Goal: Information Seeking & Learning: Learn about a topic

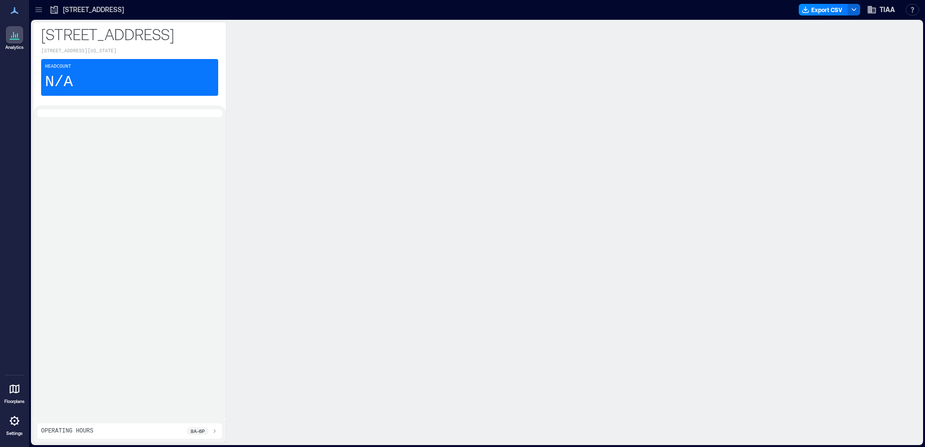
click at [15, 390] on icon at bounding box center [15, 389] width 12 height 12
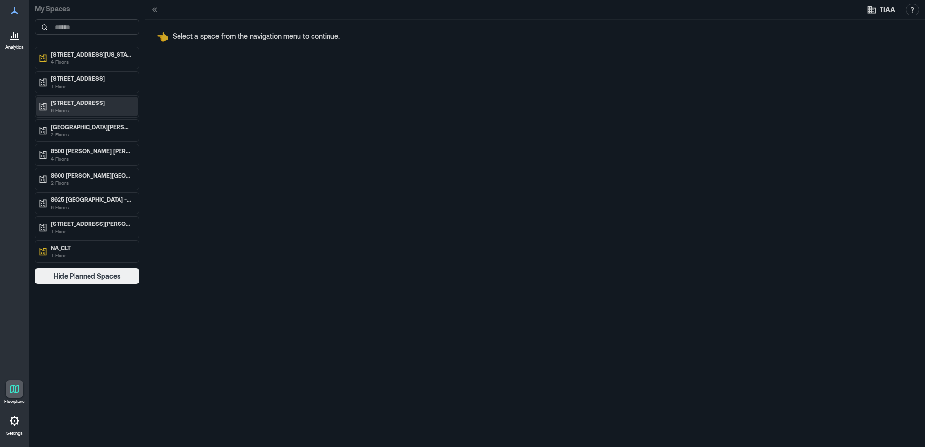
click at [90, 107] on p "6 Floors" at bounding box center [91, 110] width 81 height 8
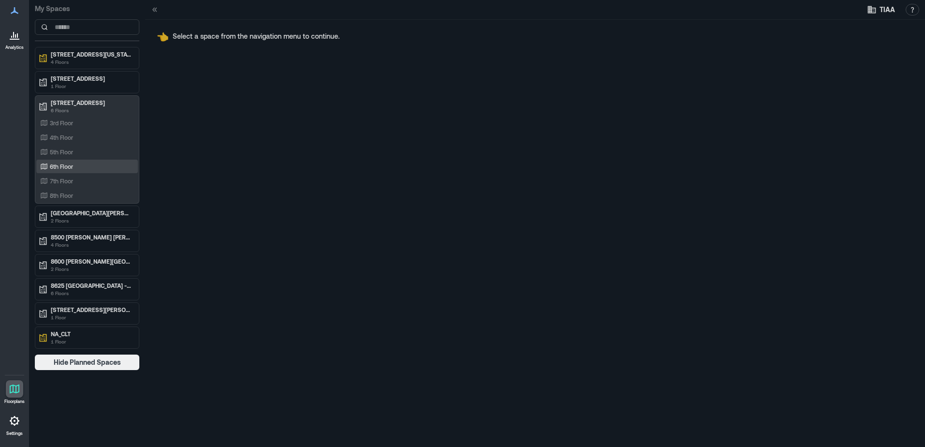
click at [69, 167] on p "6th Floor" at bounding box center [61, 167] width 23 height 8
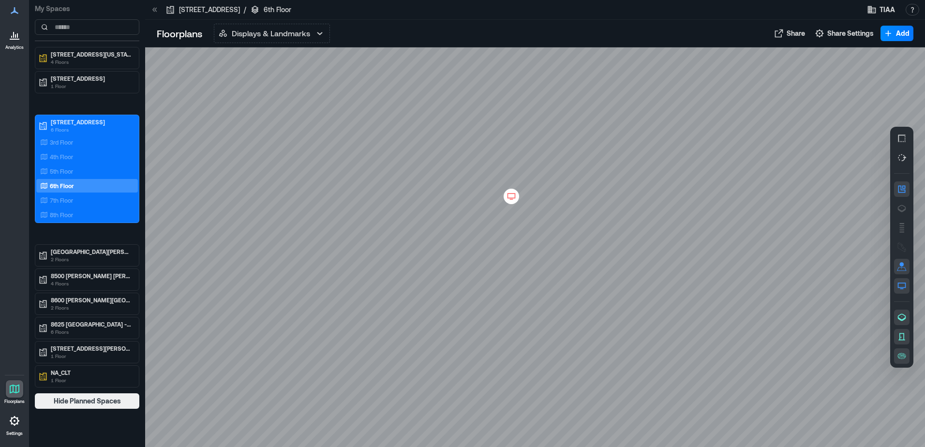
drag, startPoint x: 406, startPoint y: 257, endPoint x: 451, endPoint y: 147, distance: 118.9
click at [451, 147] on div at bounding box center [535, 247] width 780 height 400
click at [509, 194] on icon at bounding box center [512, 197] width 12 height 10
click at [416, 125] on div at bounding box center [535, 247] width 780 height 400
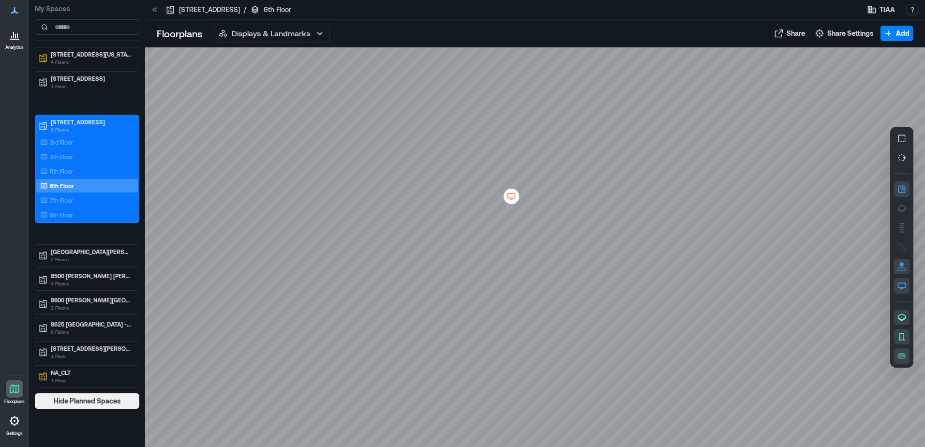
click at [416, 125] on div at bounding box center [535, 247] width 780 height 400
click at [73, 212] on p "8th Floor" at bounding box center [61, 215] width 23 height 8
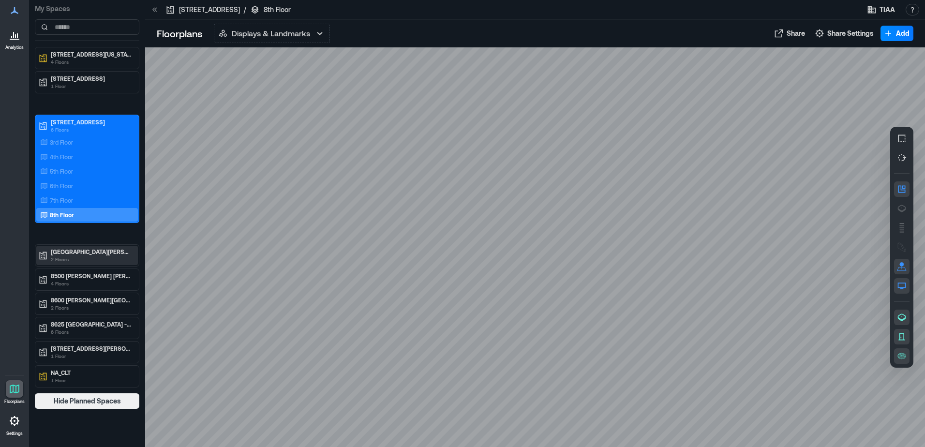
click at [83, 255] on p "[GEOGRAPHIC_DATA][PERSON_NAME][PERSON_NAME] - CLT" at bounding box center [91, 252] width 81 height 8
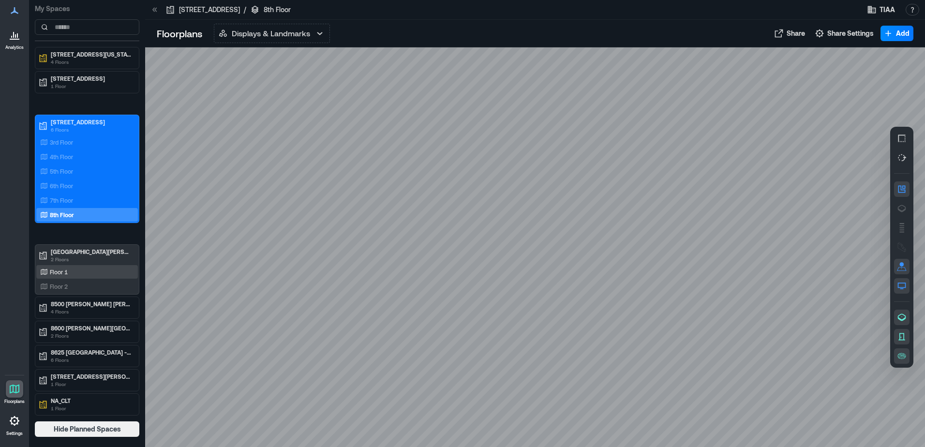
click at [82, 275] on div "Floor 1" at bounding box center [85, 272] width 94 height 10
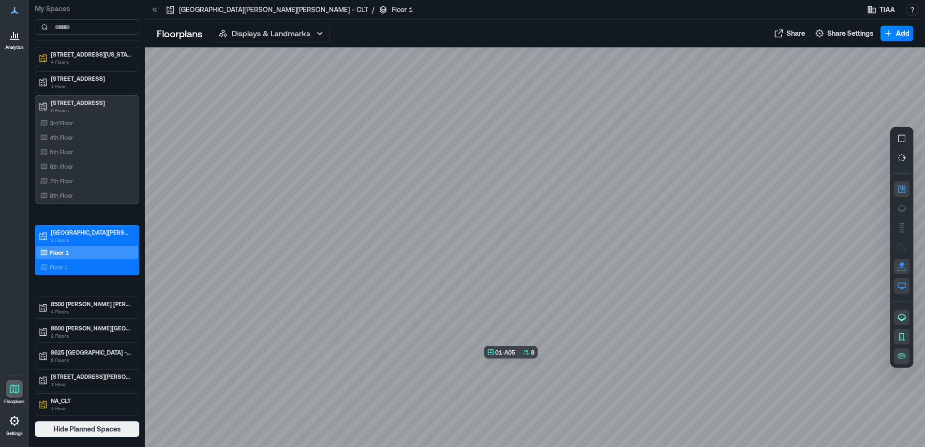
click at [532, 368] on div at bounding box center [535, 247] width 780 height 400
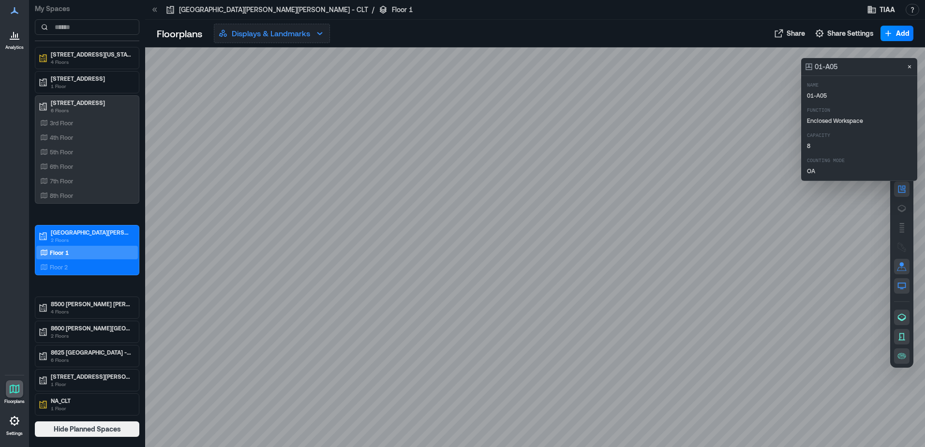
click at [311, 41] on button "Displays & Landmarks" at bounding box center [272, 33] width 116 height 19
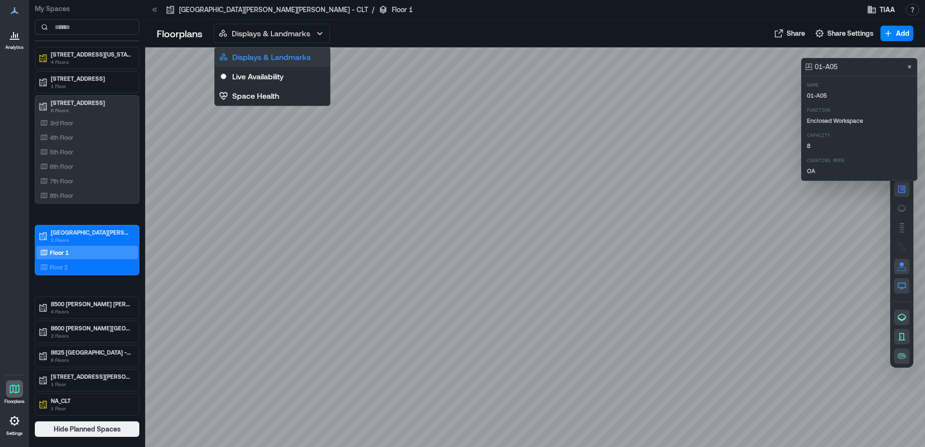
click at [289, 52] on p "Displays & Landmarks" at bounding box center [271, 57] width 78 height 12
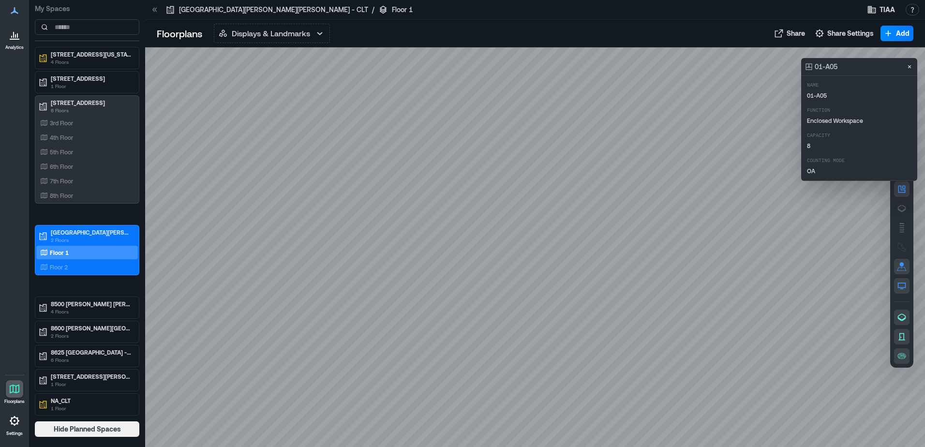
click at [15, 38] on icon at bounding box center [15, 35] width 1 height 3
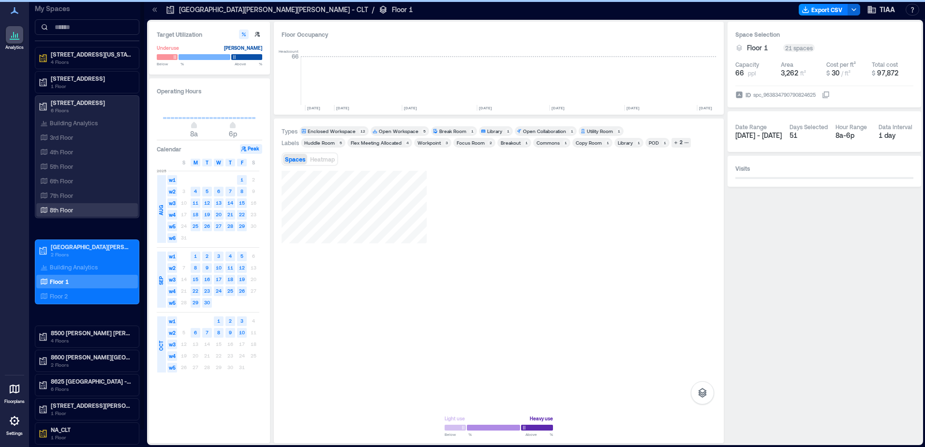
scroll to position [0, 2003]
click at [69, 180] on p "6th Floor" at bounding box center [61, 181] width 23 height 8
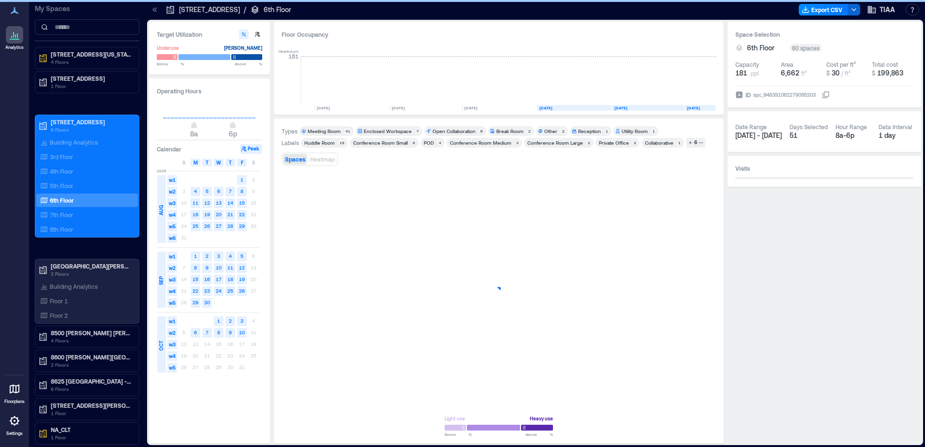
scroll to position [0, 1539]
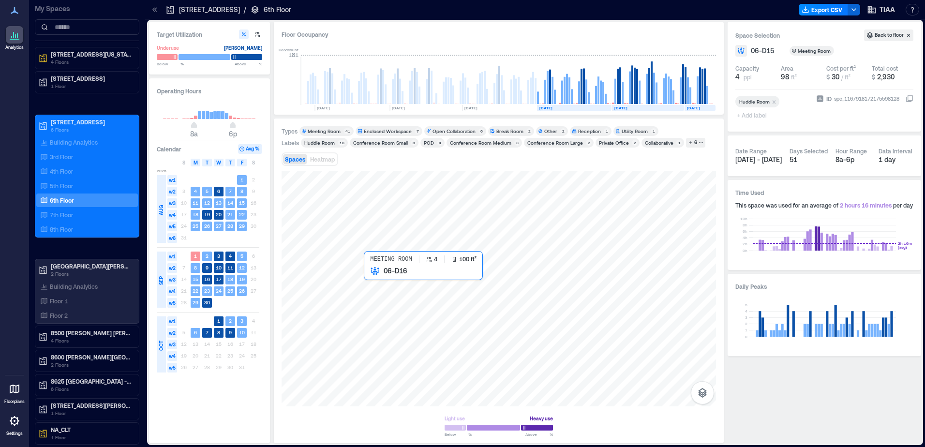
click at [375, 282] on div at bounding box center [499, 289] width 434 height 236
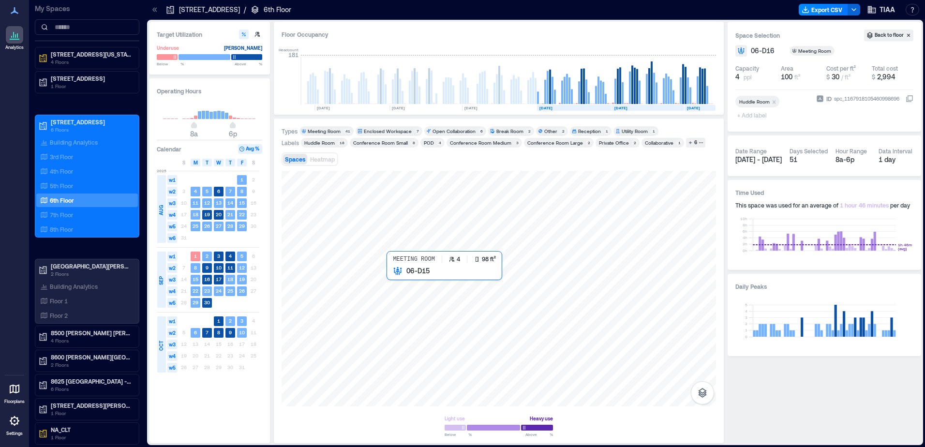
click at [397, 280] on div at bounding box center [499, 289] width 434 height 236
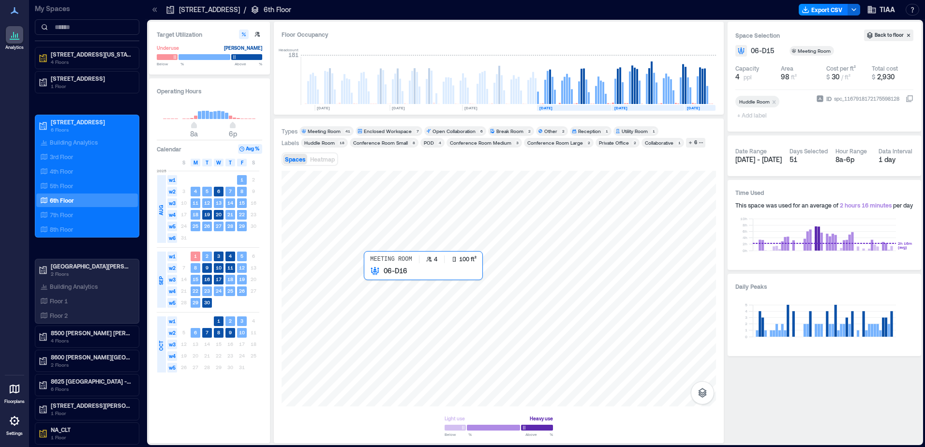
click at [372, 278] on div at bounding box center [499, 289] width 434 height 236
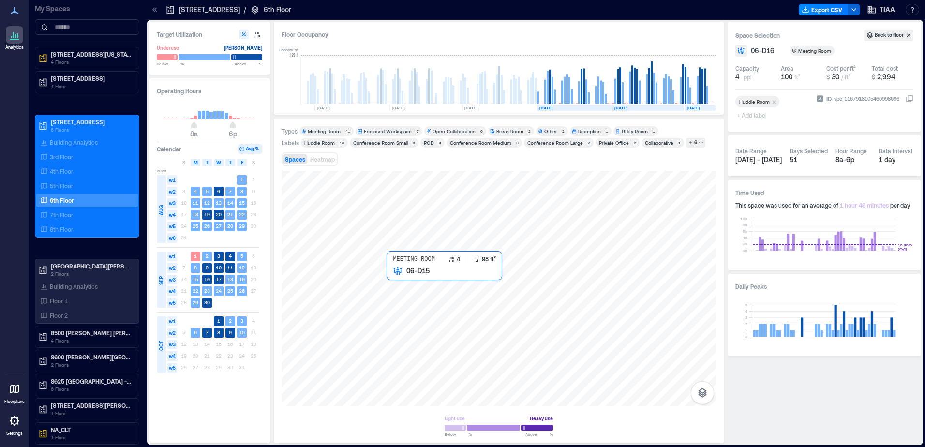
click at [393, 282] on div at bounding box center [499, 289] width 434 height 236
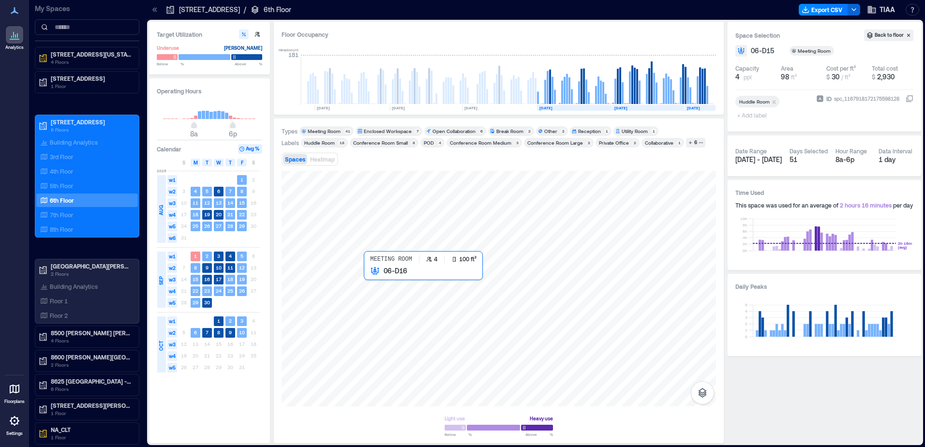
click at [380, 281] on div at bounding box center [499, 289] width 434 height 236
